Goal: Information Seeking & Learning: Learn about a topic

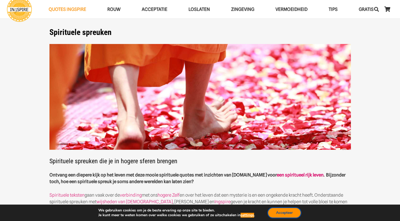
click at [280, 211] on button "Accepteer" at bounding box center [284, 213] width 33 height 10
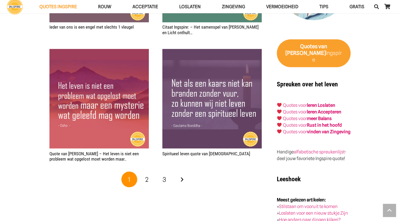
scroll to position [913, 0]
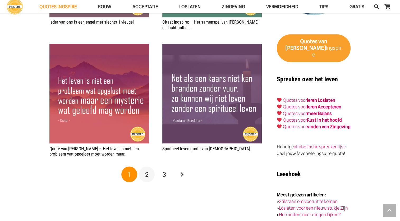
click at [147, 172] on span "2" at bounding box center [146, 174] width 3 height 8
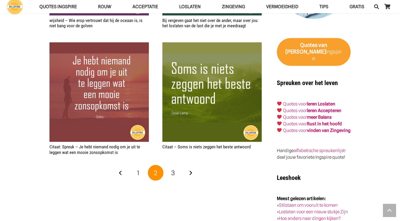
scroll to position [920, 0]
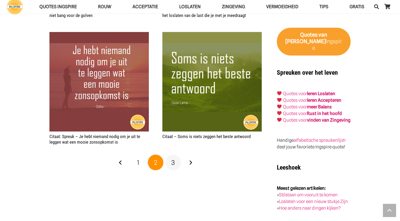
click at [172, 159] on span "3" at bounding box center [172, 162] width 3 height 8
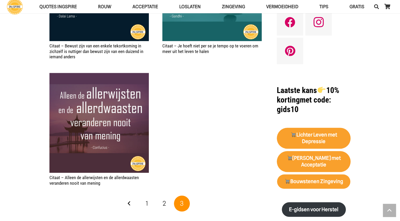
scroll to position [507, 0]
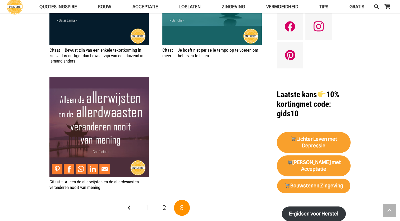
click at [137, 168] on img "Citaat – Alleen de allerwijsten en de allerdwaasten veranderen nooit van mening" at bounding box center [98, 126] width 99 height 99
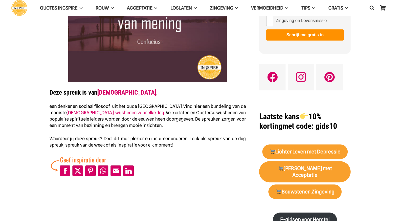
scroll to position [137, 0]
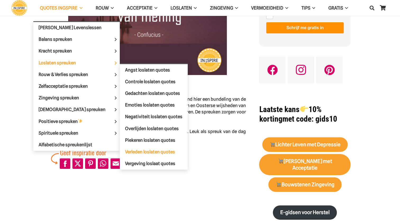
click at [125, 149] on span "Verleden loslaten quotes" at bounding box center [150, 151] width 50 height 5
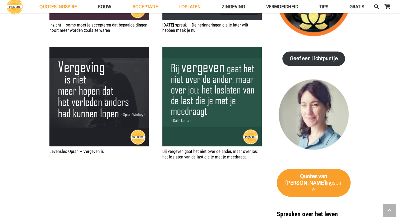
scroll to position [934, 0]
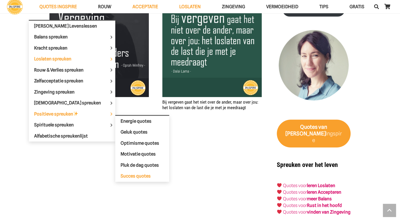
click at [121, 173] on span "Succes quotes" at bounding box center [136, 175] width 30 height 5
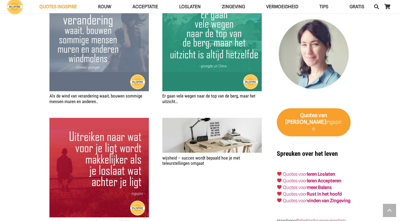
scroll to position [854, 0]
